Goal: Transaction & Acquisition: Book appointment/travel/reservation

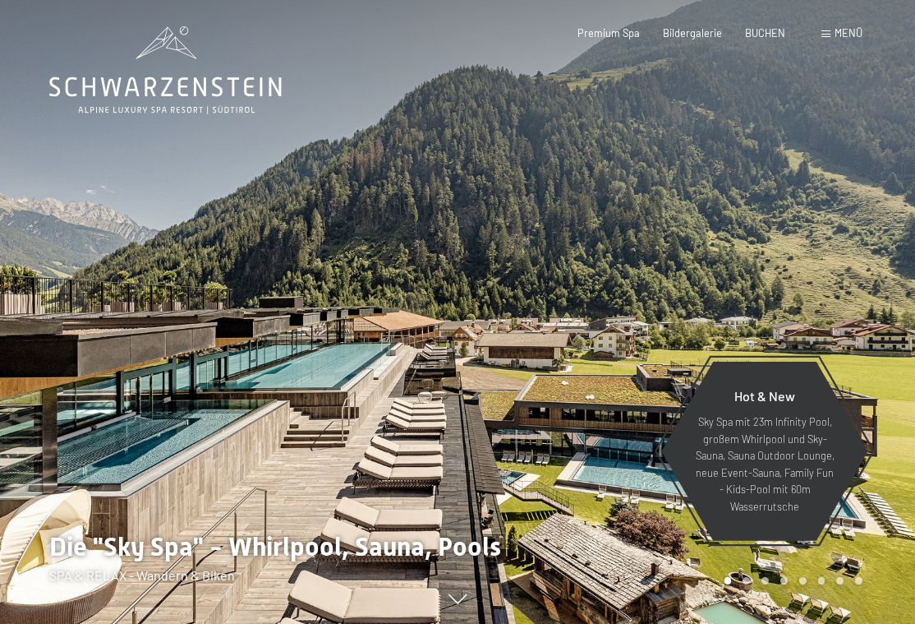
click at [838, 38] on span "Menü" at bounding box center [849, 32] width 28 height 13
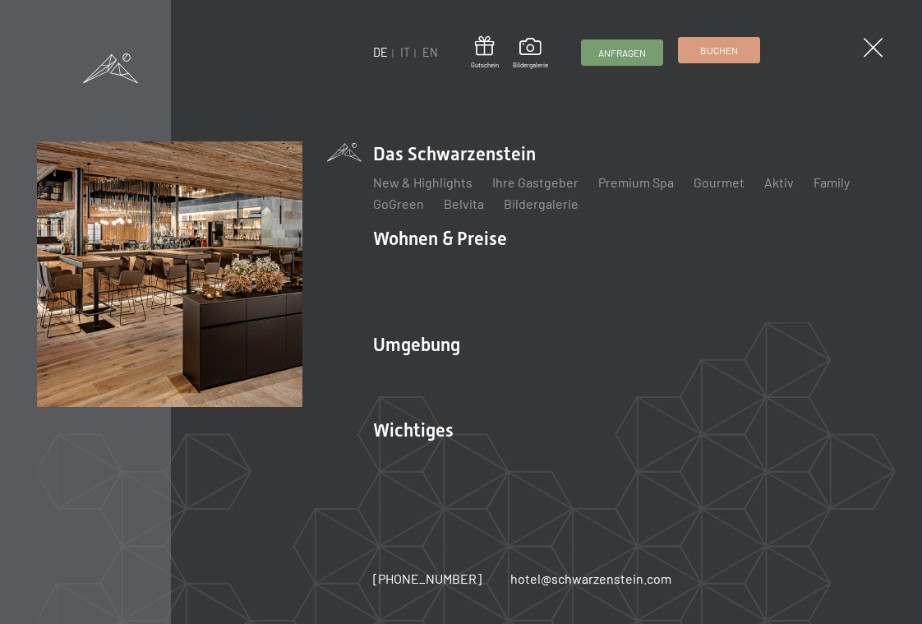
click at [729, 52] on span "Buchen" at bounding box center [719, 51] width 38 height 14
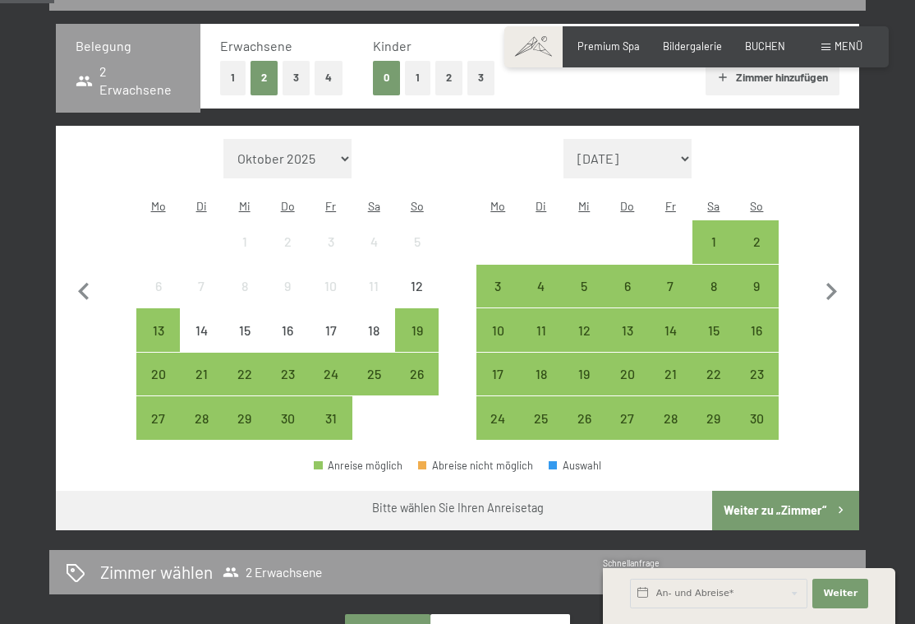
scroll to position [349, 0]
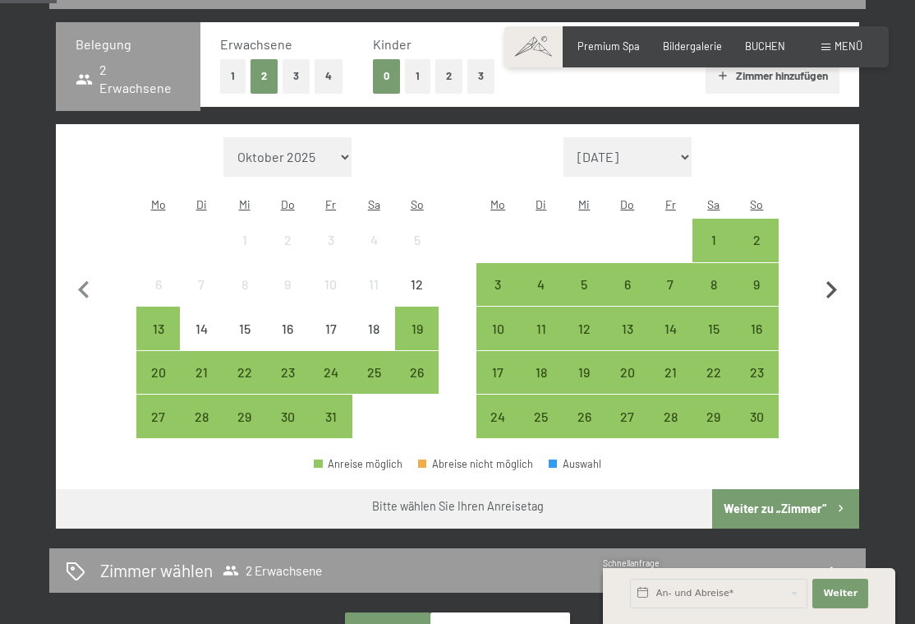
click at [834, 273] on icon "button" at bounding box center [831, 290] width 35 height 35
select select "[DATE]"
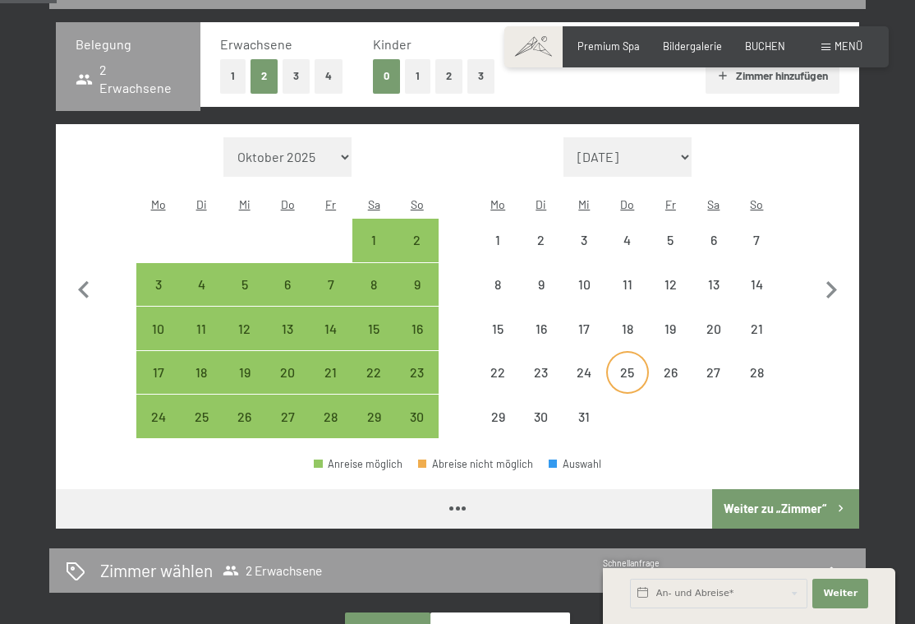
select select "[DATE]"
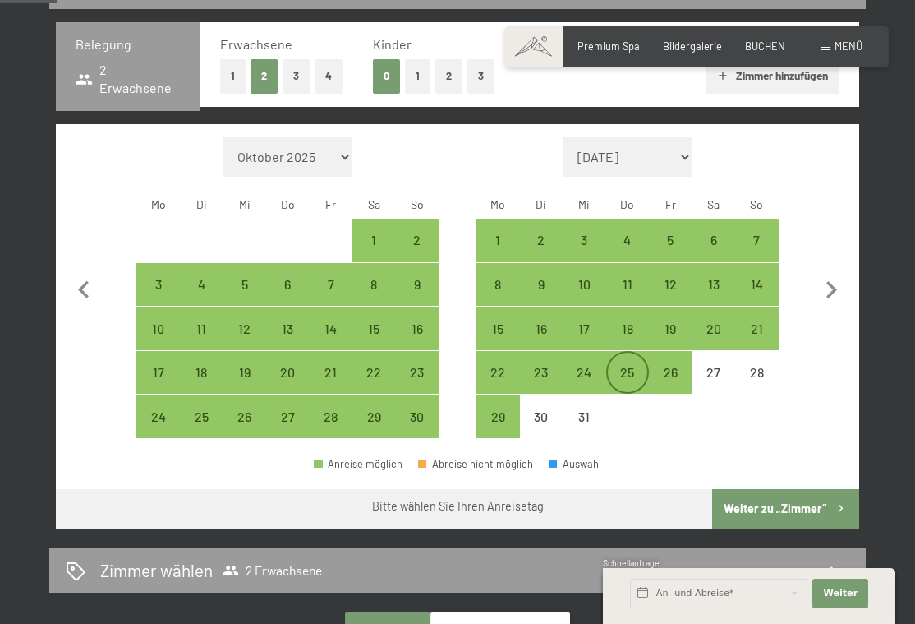
click at [626, 366] on div "25" at bounding box center [628, 386] width 40 height 40
select select "[DATE]"
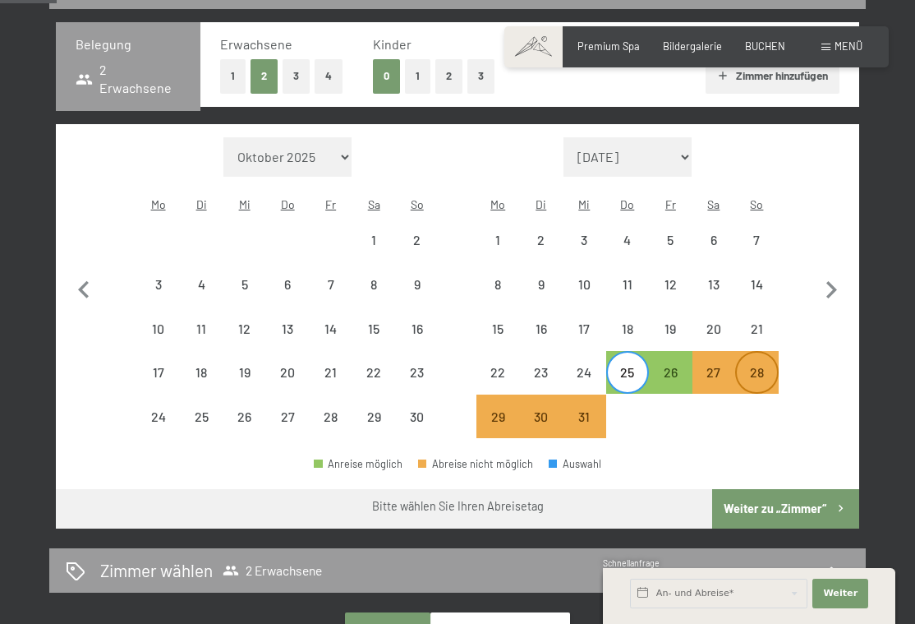
click at [764, 366] on div "28" at bounding box center [757, 386] width 40 height 40
select select "[DATE]"
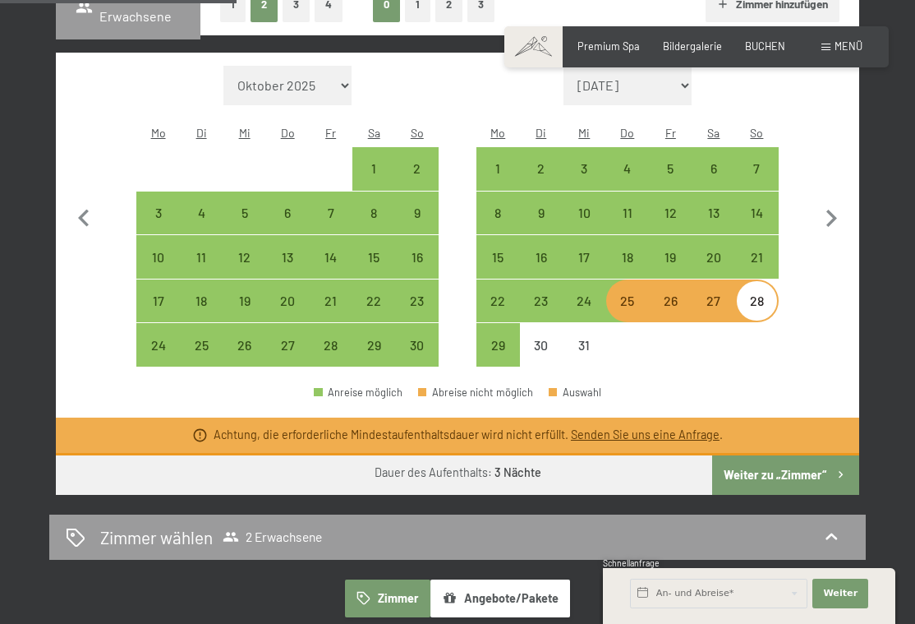
scroll to position [422, 0]
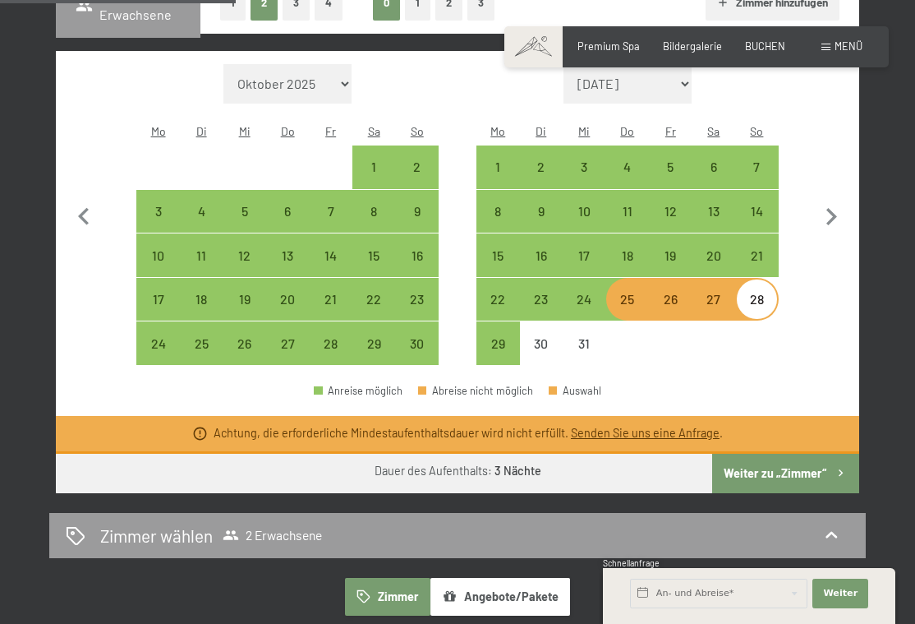
click at [636, 292] on div "25" at bounding box center [628, 312] width 40 height 40
select select "[DATE]"
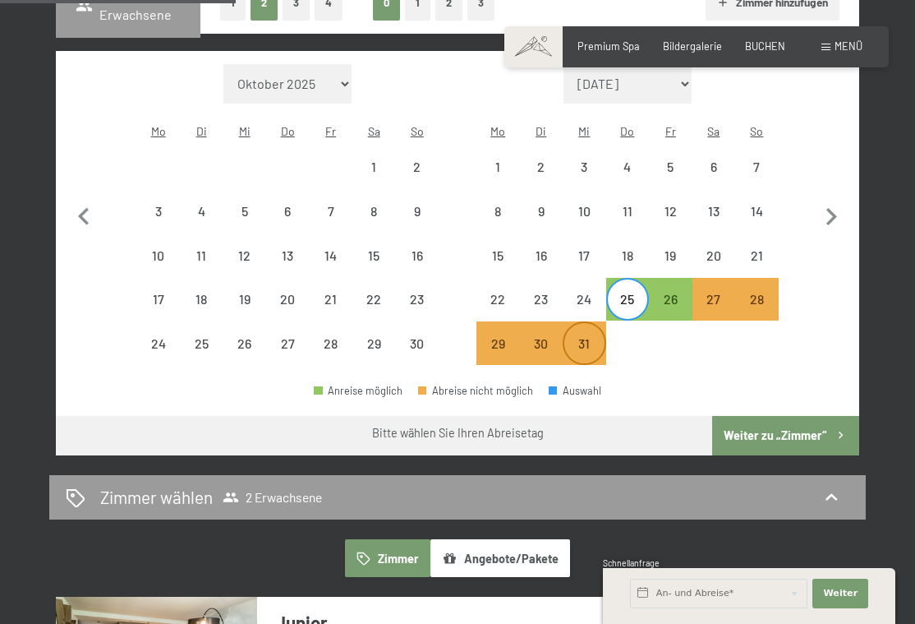
click at [586, 337] on div "31" at bounding box center [584, 357] width 40 height 40
select select "[DATE]"
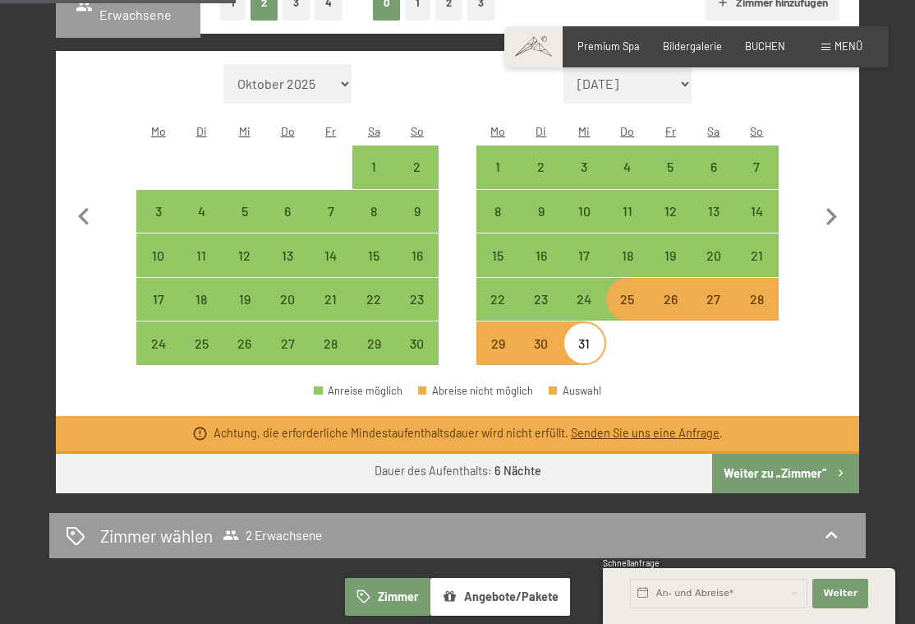
click at [624, 292] on div "25" at bounding box center [628, 312] width 40 height 40
select select "[DATE]"
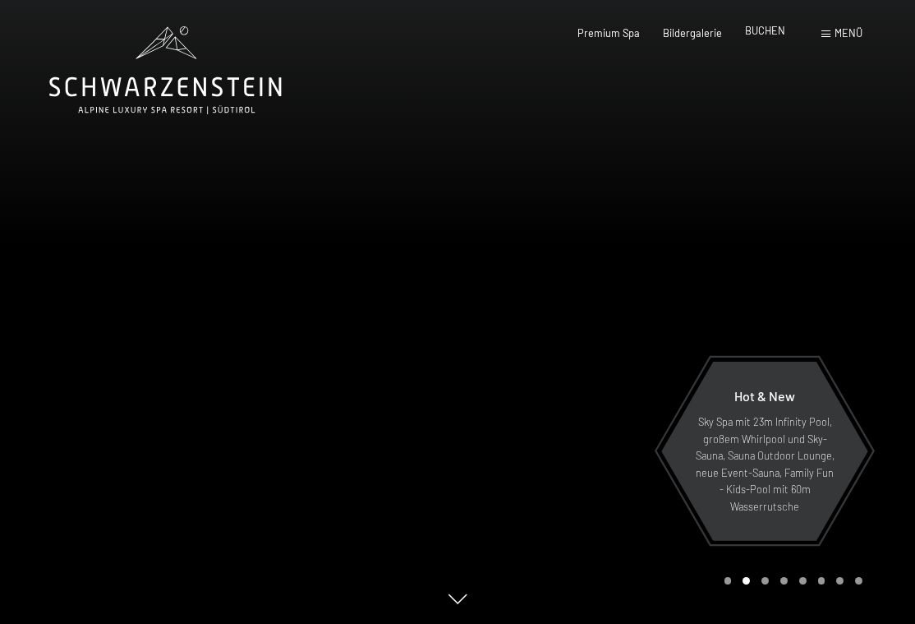
click at [765, 30] on span "BUCHEN" at bounding box center [765, 30] width 40 height 13
click at [384, 269] on div at bounding box center [229, 312] width 458 height 624
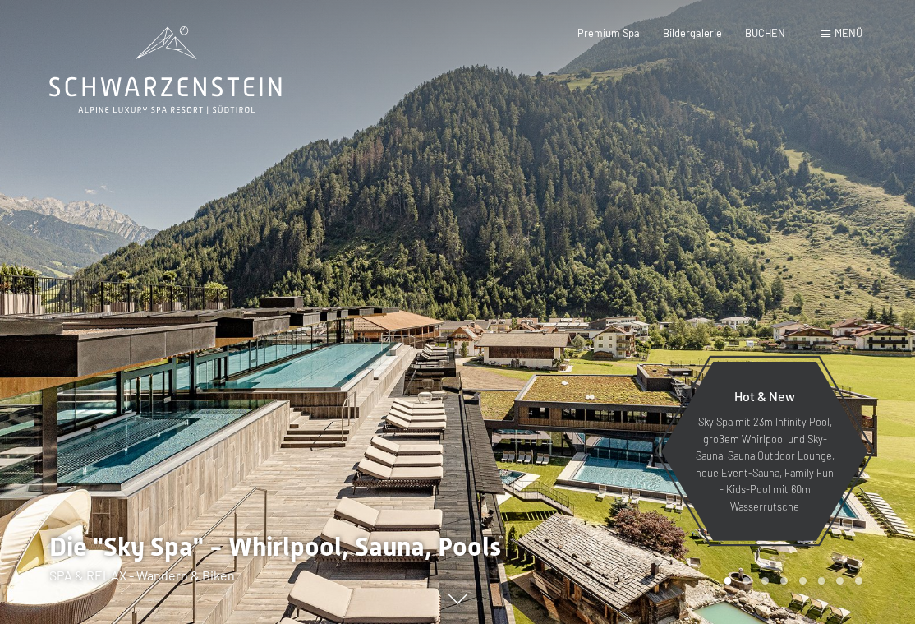
click at [308, 285] on div at bounding box center [229, 312] width 458 height 624
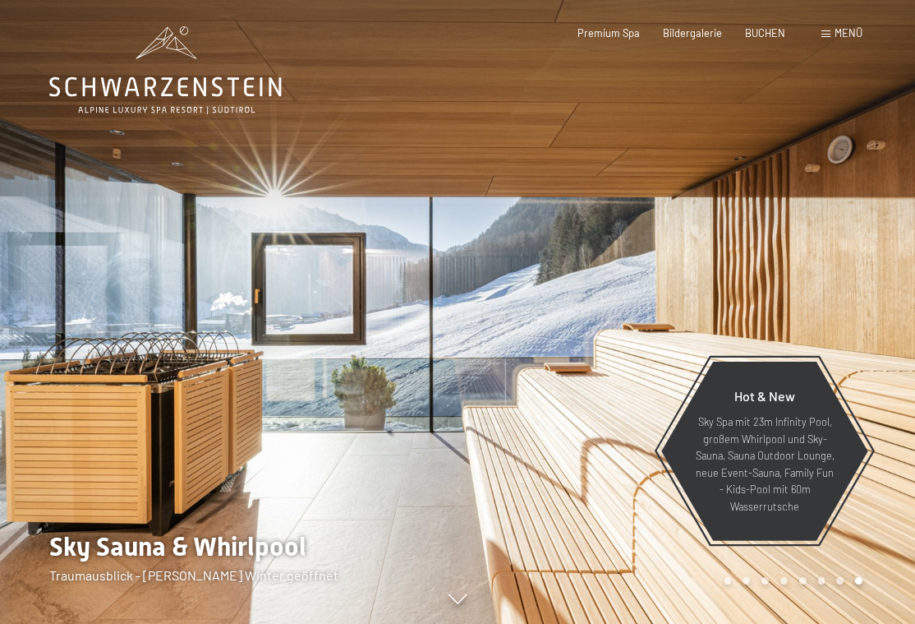
click at [306, 284] on div at bounding box center [229, 312] width 458 height 624
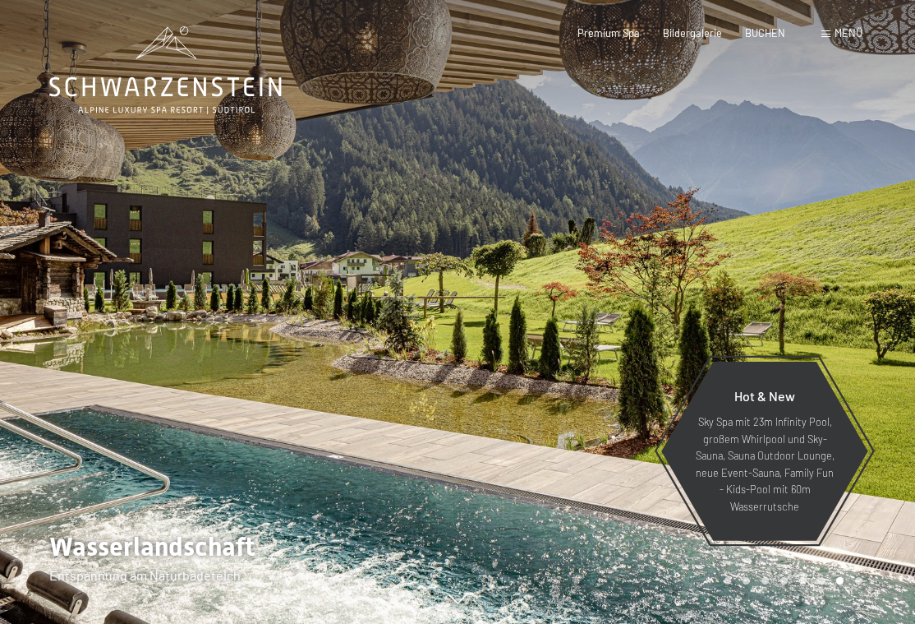
click at [305, 284] on div at bounding box center [229, 312] width 458 height 624
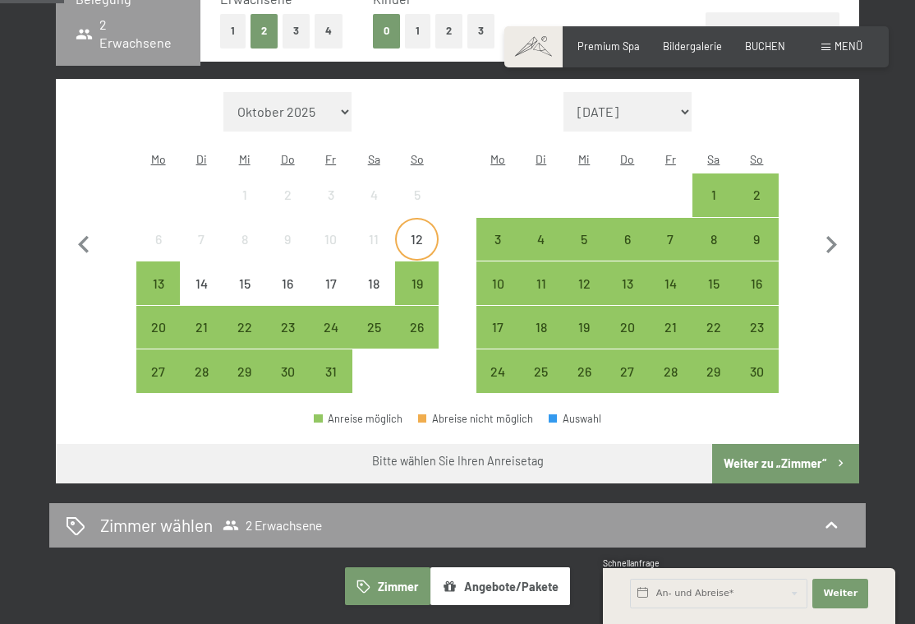
scroll to position [394, 0]
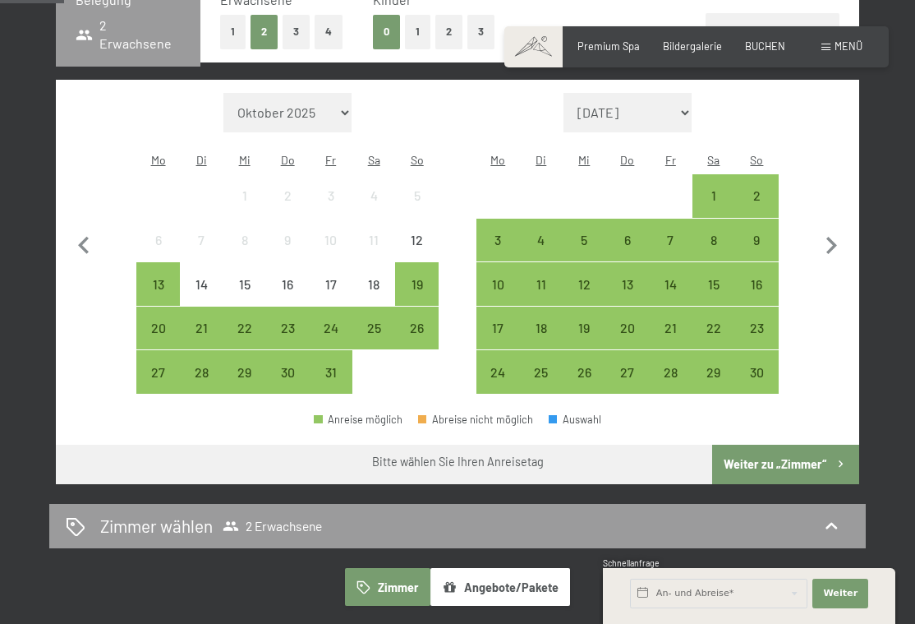
select select "[DATE]"
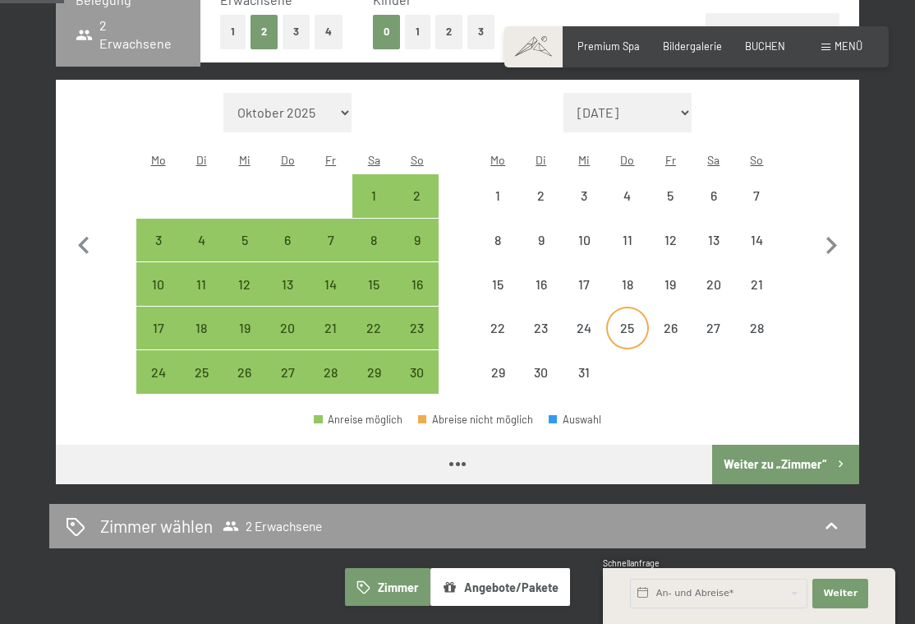
select select "[DATE]"
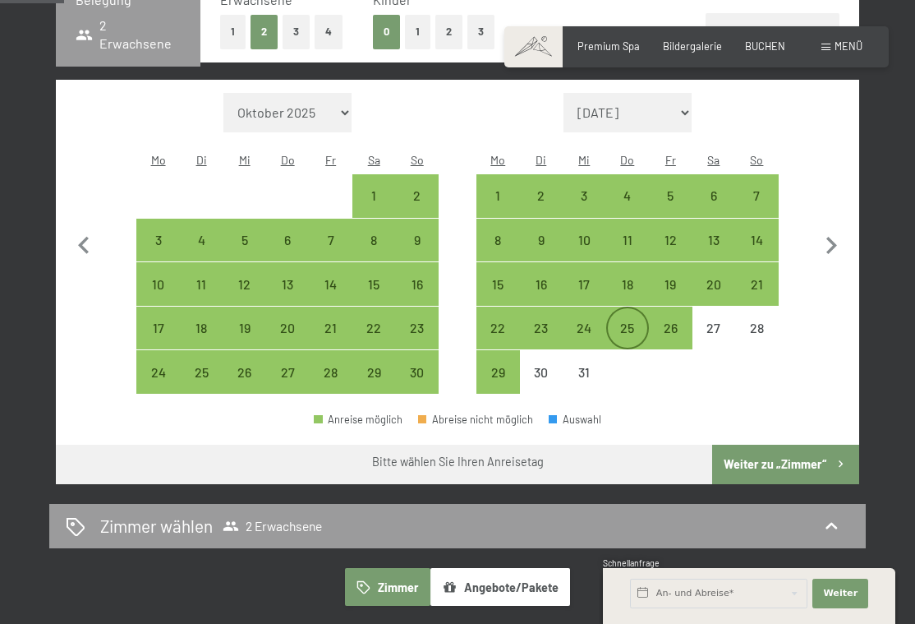
click at [618, 321] on div "25" at bounding box center [628, 341] width 40 height 40
select select "[DATE]"
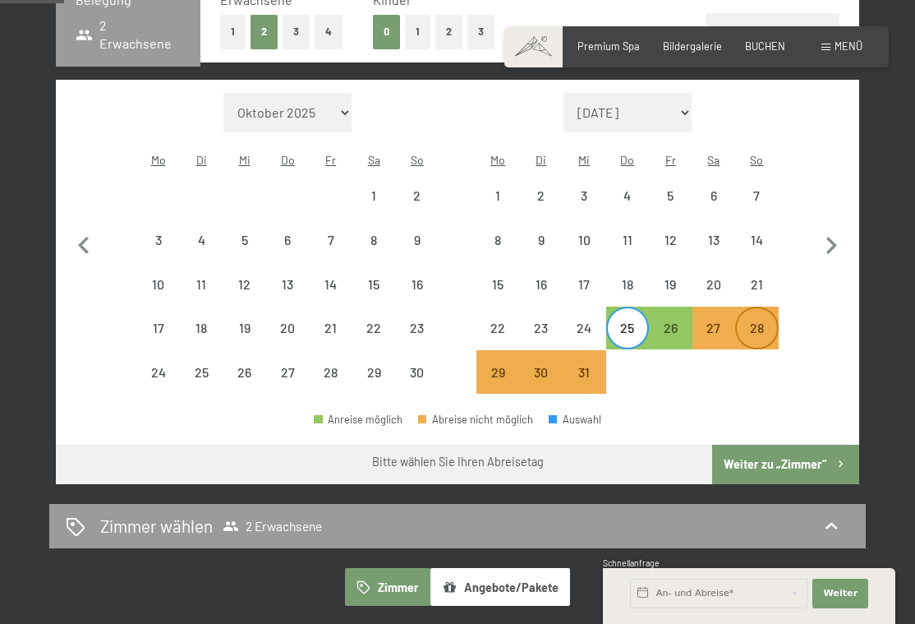
click at [762, 321] on div "28" at bounding box center [757, 341] width 40 height 40
select select "[DATE]"
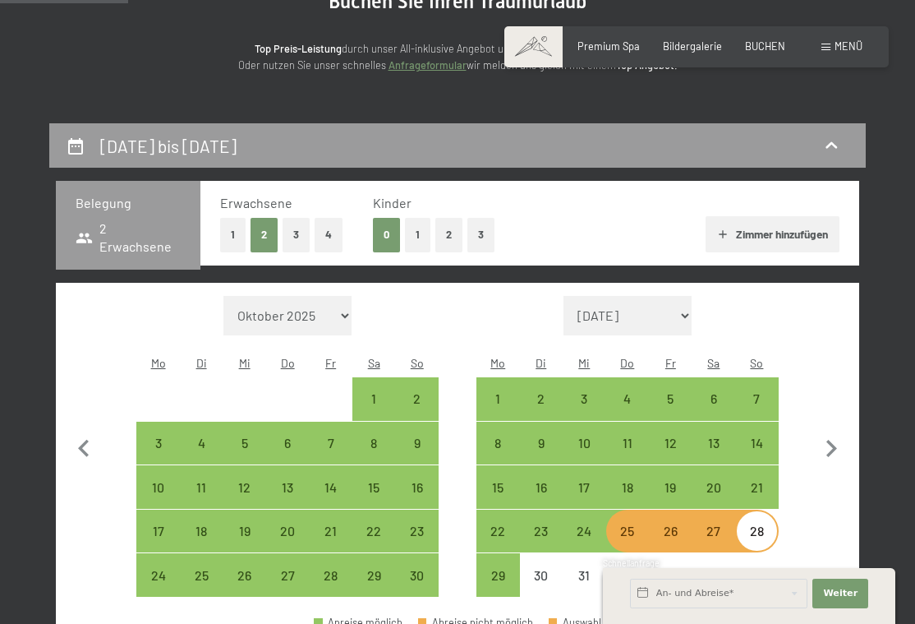
scroll to position [159, 0]
